Goal: Task Accomplishment & Management: Use online tool/utility

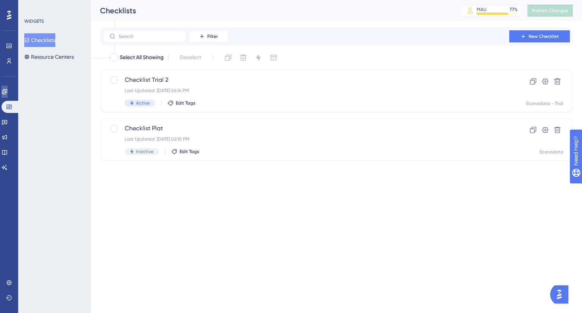
click at [8, 93] on icon at bounding box center [5, 92] width 6 height 6
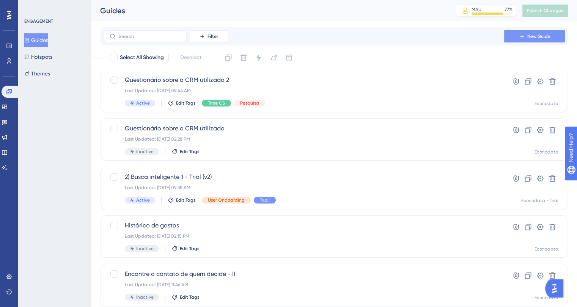
click at [532, 37] on span "New Guide" at bounding box center [538, 36] width 23 height 6
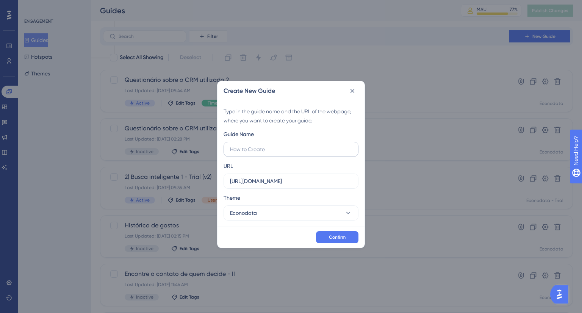
click at [253, 151] on input "text" at bounding box center [291, 149] width 122 height 8
click at [263, 150] on input "Painel de Prospeccão" at bounding box center [291, 149] width 122 height 8
type input "Painel de Prospecção"
click at [314, 183] on input "https://plat.econodata.com.br" at bounding box center [291, 181] width 122 height 8
paste input "/#/painel-prospeccao"
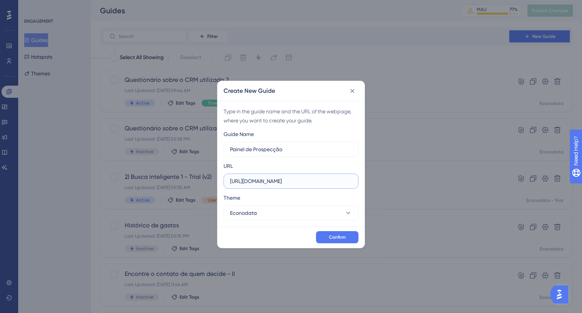
scroll to position [0, 9]
type input "https://plat.econodata.com.br/#/painel-prospeccao"
click at [332, 239] on span "Confirm" at bounding box center [337, 237] width 17 height 6
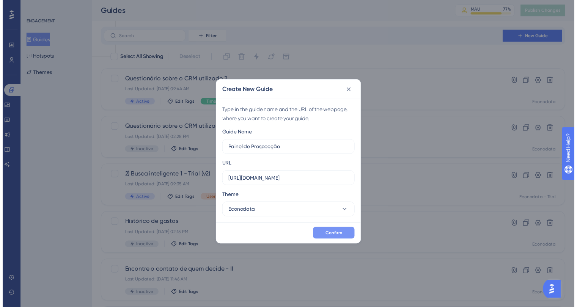
scroll to position [0, 0]
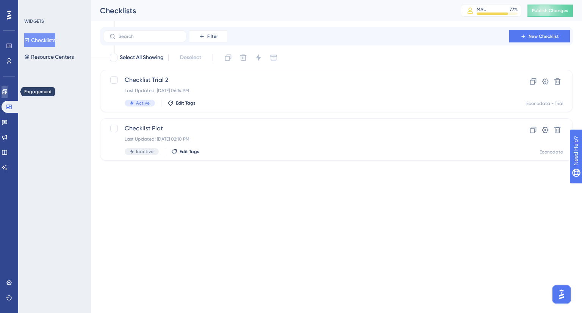
click at [8, 89] on icon at bounding box center [5, 92] width 6 height 6
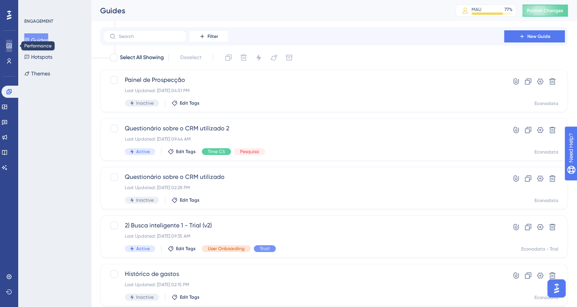
click at [9, 44] on icon at bounding box center [9, 46] width 6 height 6
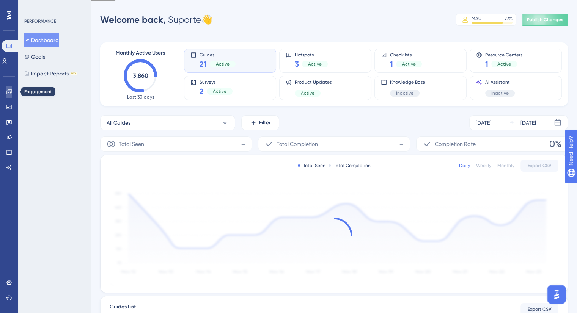
click at [6, 93] on link at bounding box center [9, 92] width 6 height 12
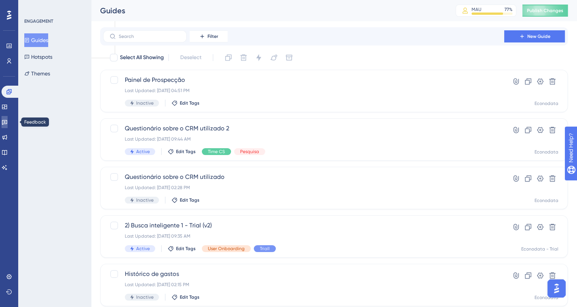
click at [6, 123] on icon at bounding box center [5, 122] width 6 height 6
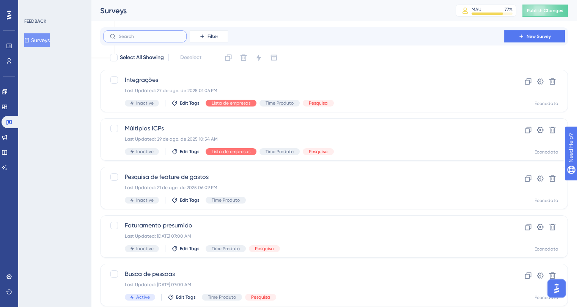
click at [137, 35] on input "text" at bounding box center [149, 36] width 61 height 5
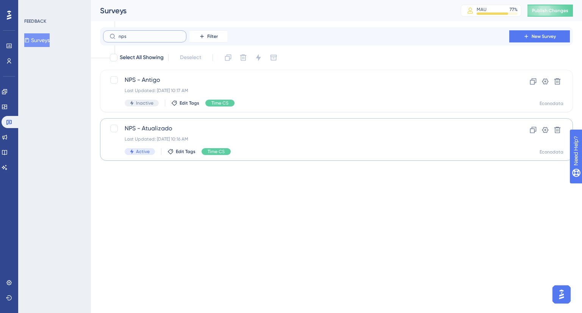
type input "nps"
click at [260, 135] on div "NPS - Atualizado Last Updated: 01 de out. de 2025 10:16 AM Active Edit Tags Tim…" at bounding box center [306, 139] width 363 height 31
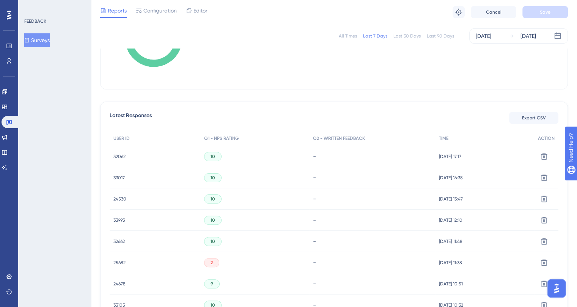
scroll to position [248, 0]
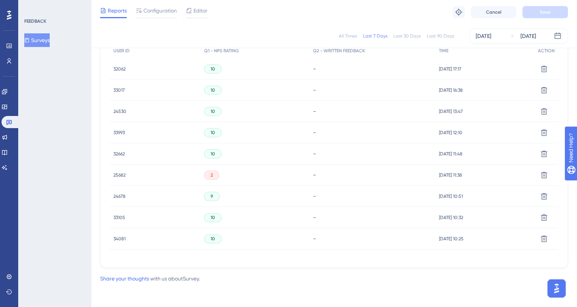
click at [212, 175] on div "2" at bounding box center [211, 175] width 15 height 9
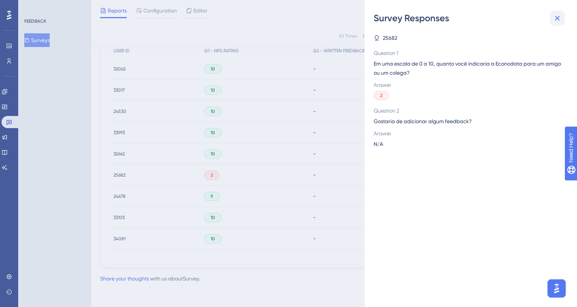
click at [555, 22] on icon at bounding box center [556, 18] width 9 height 9
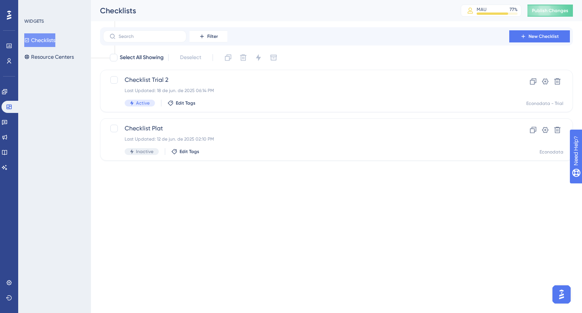
click at [431, 95] on html "Performance Users Engagement Widgets Feedback Product Updates Knowledge Base AI…" at bounding box center [291, 47] width 582 height 95
